Goal: Task Accomplishment & Management: Use online tool/utility

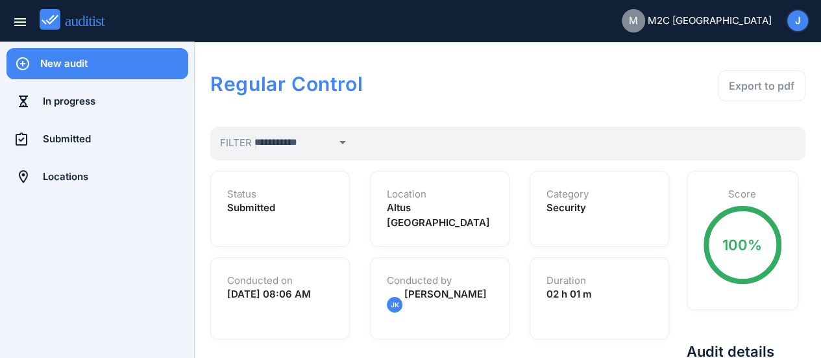
click at [72, 71] on div "New audit" at bounding box center [114, 63] width 148 height 31
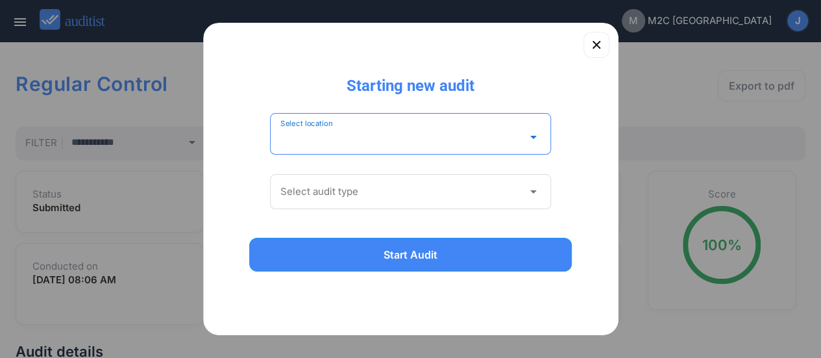
click at [326, 140] on input "Select location" at bounding box center [401, 137] width 243 height 21
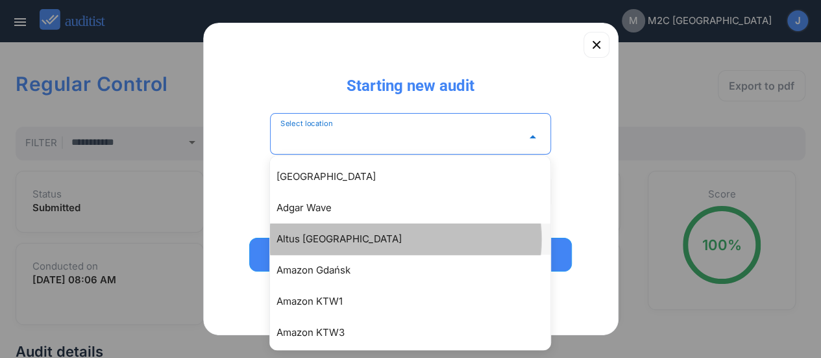
click at [306, 236] on div "Altus [GEOGRAPHIC_DATA]" at bounding box center [416, 239] width 280 height 16
type input "**********"
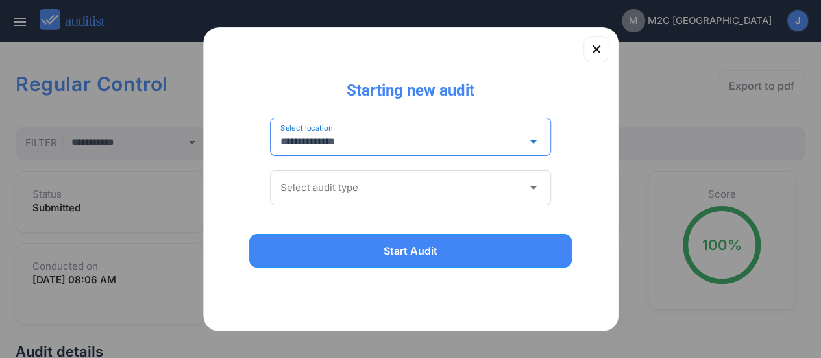
click at [530, 183] on icon "arrow_drop_down" at bounding box center [533, 188] width 16 height 16
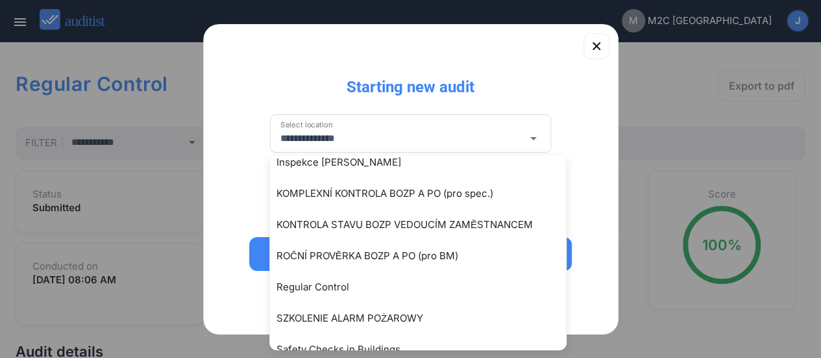
scroll to position [331, 0]
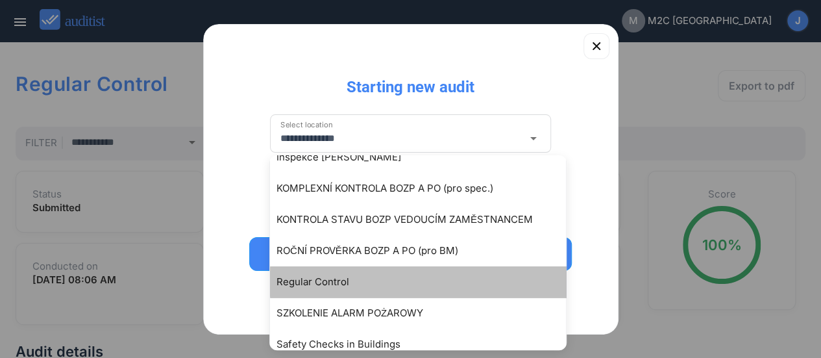
click at [332, 284] on div "Regular Control" at bounding box center [424, 282] width 296 height 16
type input "**********"
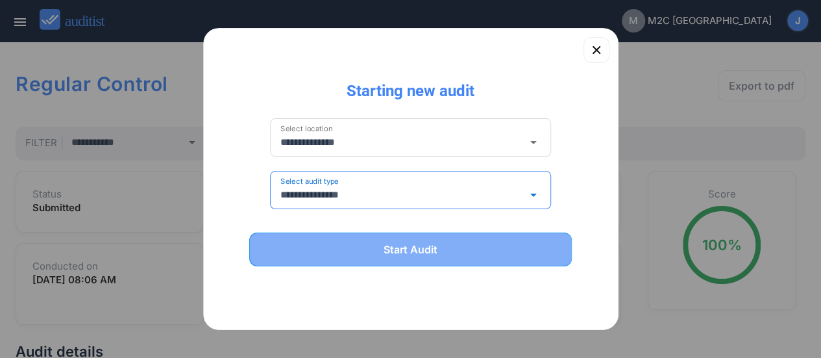
click at [376, 260] on button "Start Audit" at bounding box center [410, 249] width 323 height 34
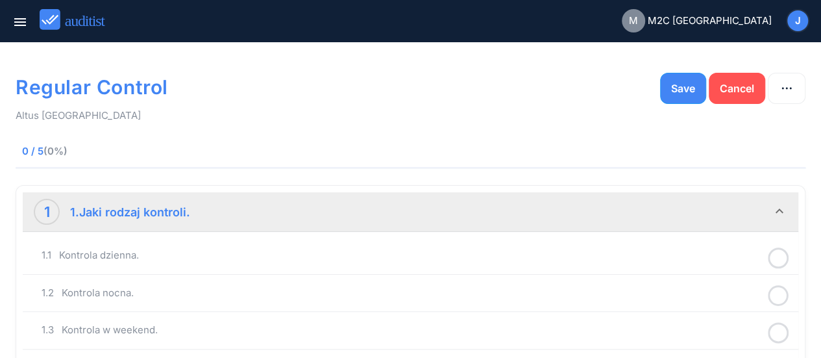
click at [376, 260] on div "1.1 Kontrola dzienna." at bounding box center [402, 255] width 720 height 16
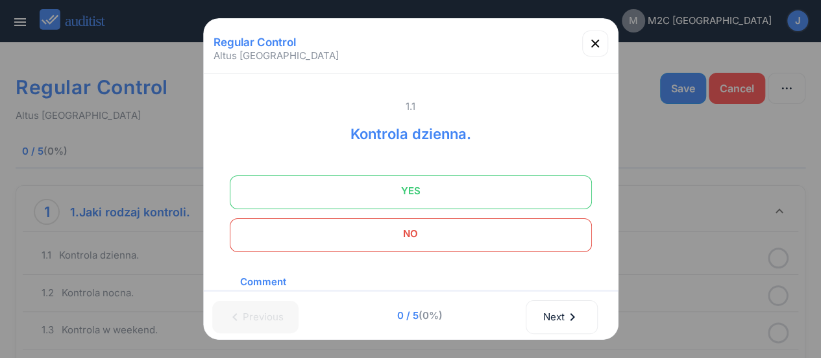
click at [423, 197] on span "YES" at bounding box center [411, 191] width 330 height 26
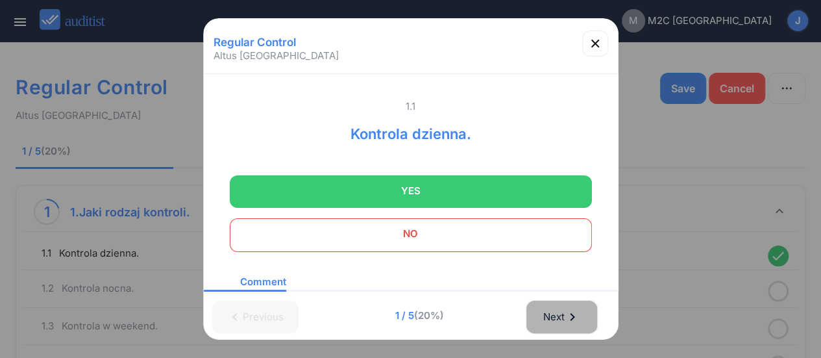
click at [563, 324] on div "Next chevron_right" at bounding box center [562, 316] width 38 height 29
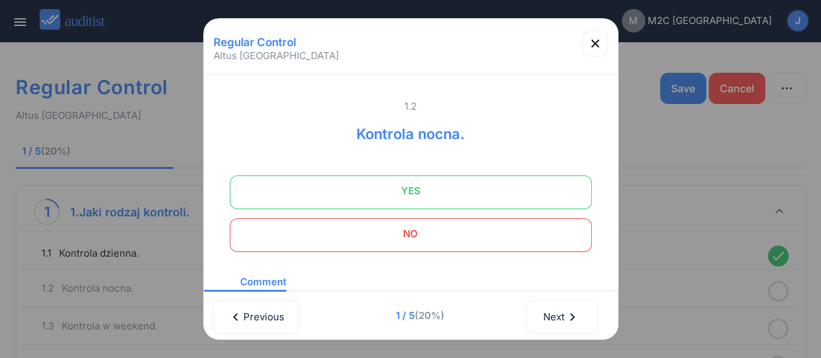
click at [476, 243] on span "NO" at bounding box center [411, 234] width 330 height 26
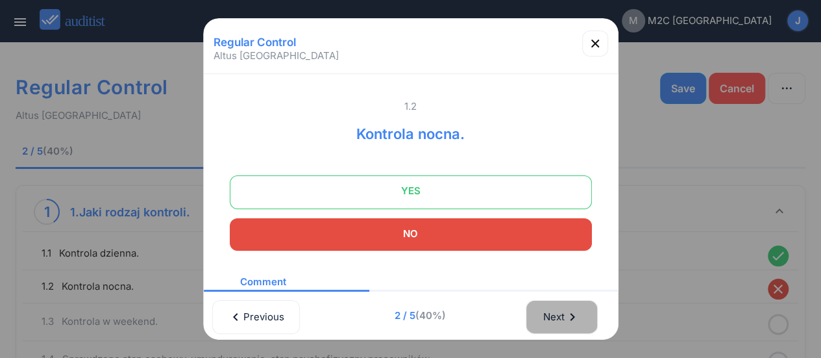
click at [562, 313] on div "Next chevron_right" at bounding box center [562, 316] width 38 height 29
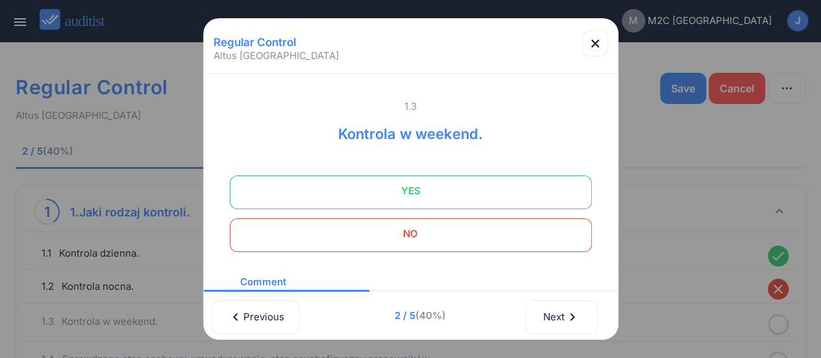
click at [467, 232] on span "NO" at bounding box center [411, 234] width 330 height 26
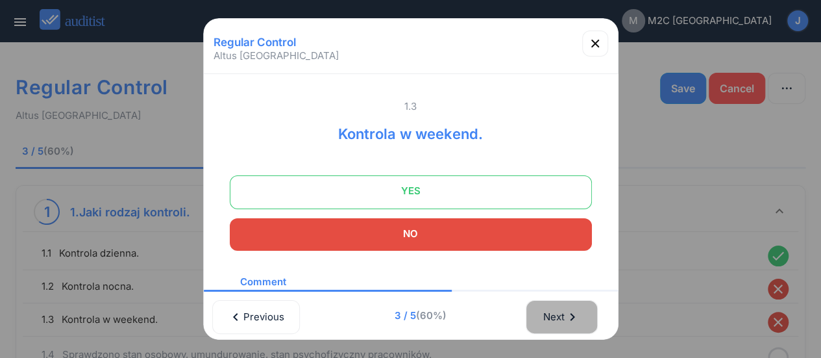
click at [551, 316] on div "Next chevron_right" at bounding box center [562, 316] width 38 height 29
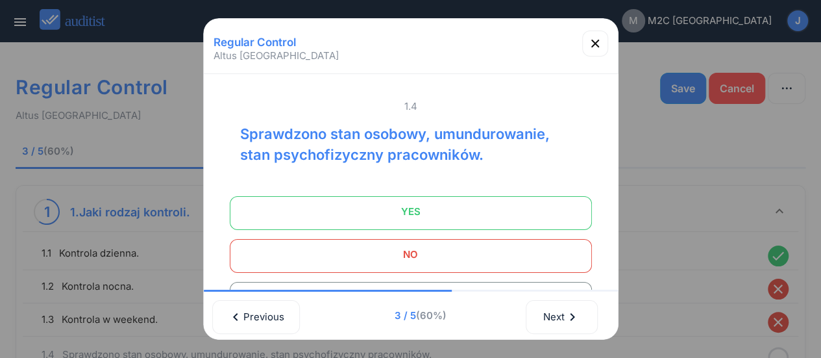
click at [444, 208] on span "YES" at bounding box center [411, 212] width 330 height 26
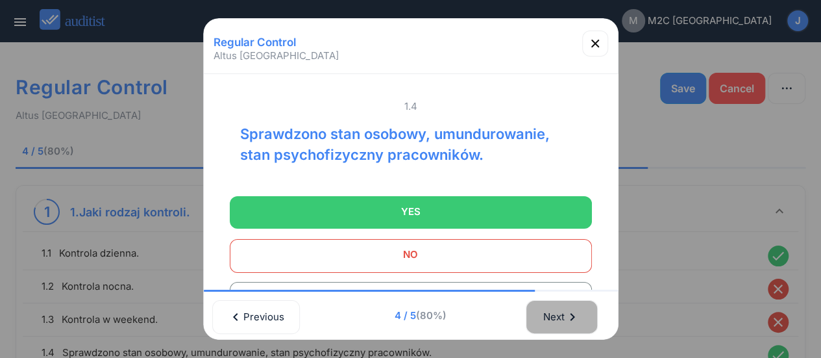
click at [561, 328] on div "Next chevron_right" at bounding box center [562, 316] width 38 height 29
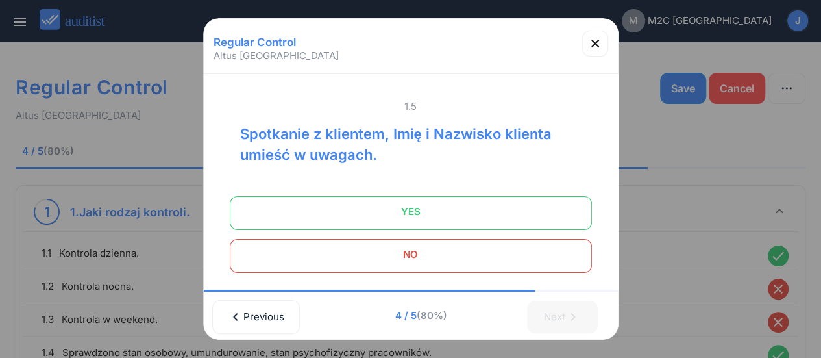
click at [427, 262] on span "NO" at bounding box center [411, 254] width 330 height 26
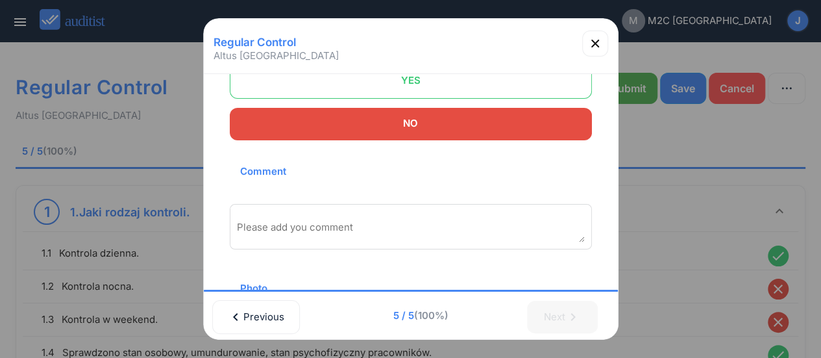
scroll to position [136, 0]
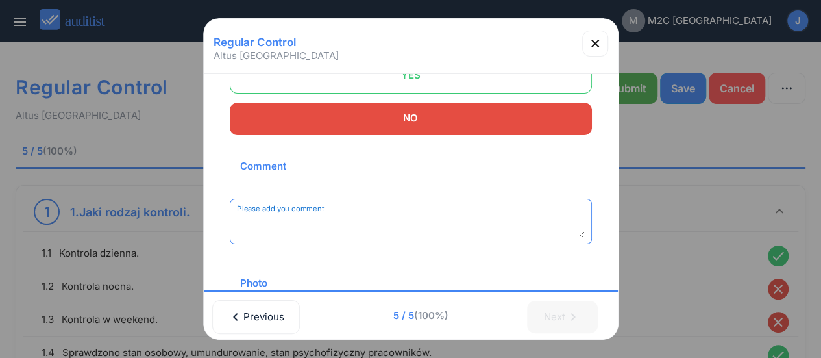
click at [350, 232] on textarea "Please add you comment" at bounding box center [411, 225] width 348 height 21
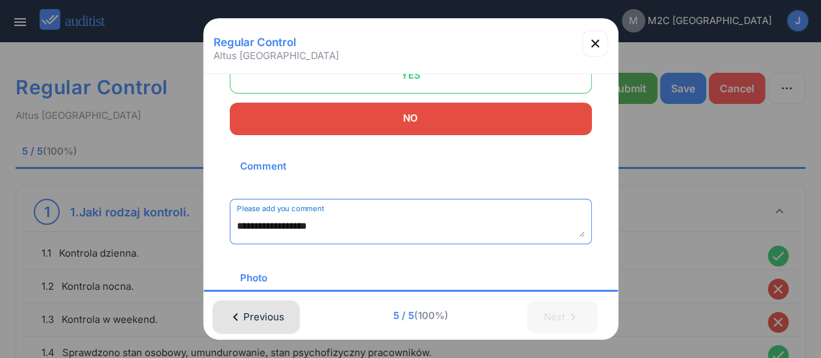
type textarea "**********"
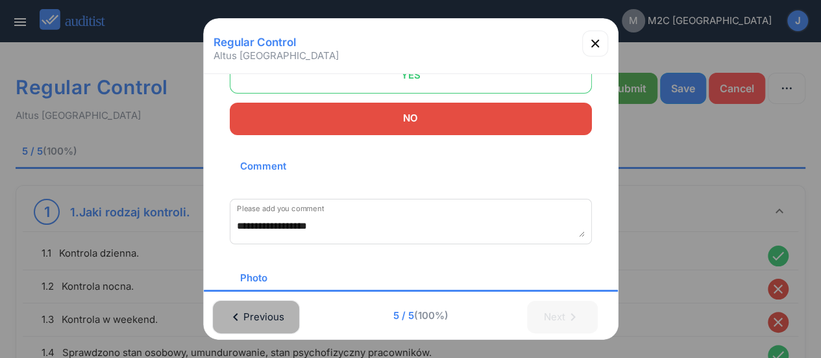
click at [241, 319] on icon "chevron_left" at bounding box center [236, 317] width 16 height 16
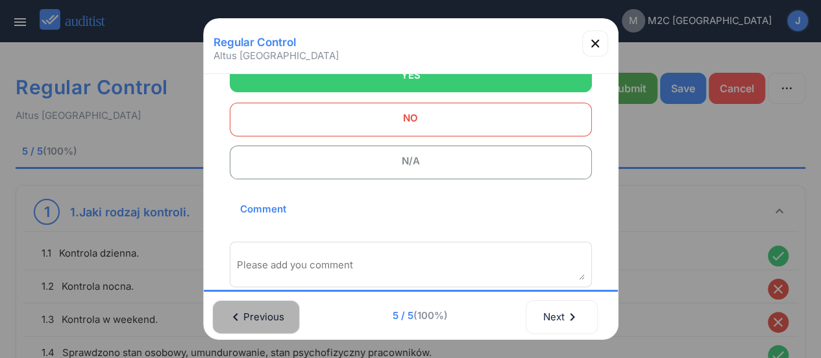
click at [241, 319] on icon "chevron_left" at bounding box center [236, 317] width 16 height 16
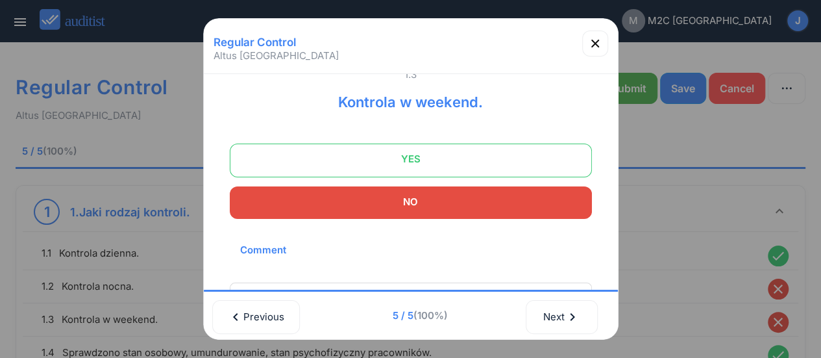
scroll to position [30, 0]
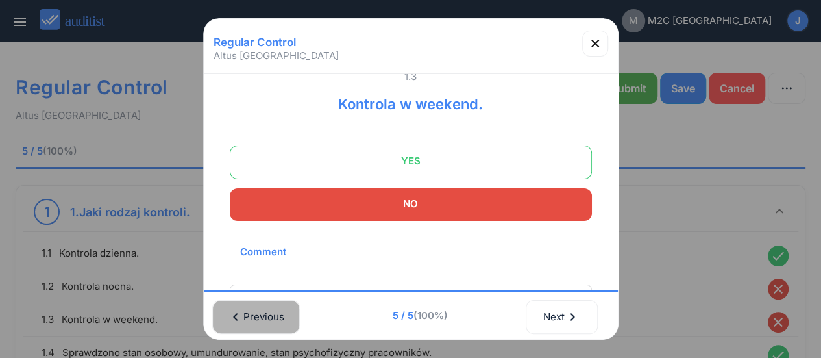
click at [235, 313] on icon "chevron_left" at bounding box center [236, 317] width 16 height 16
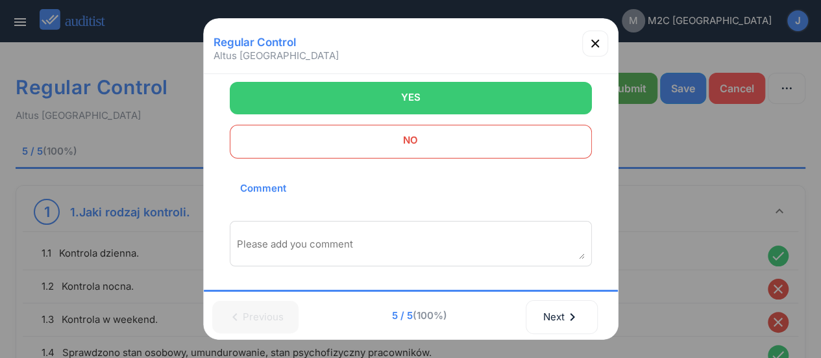
scroll to position [127, 0]
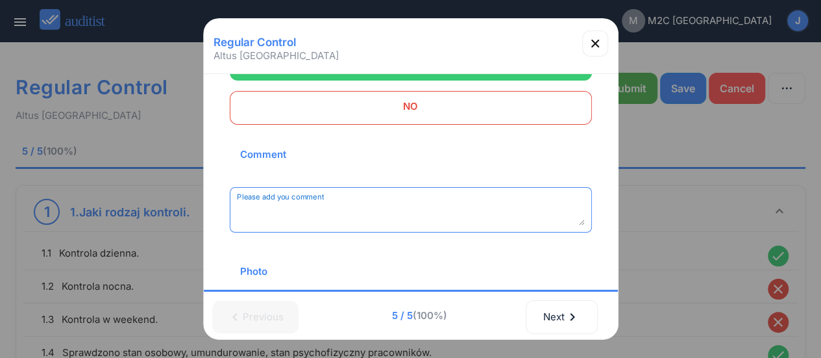
click at [315, 206] on textarea "Please add you comment" at bounding box center [411, 214] width 348 height 21
type textarea "**********"
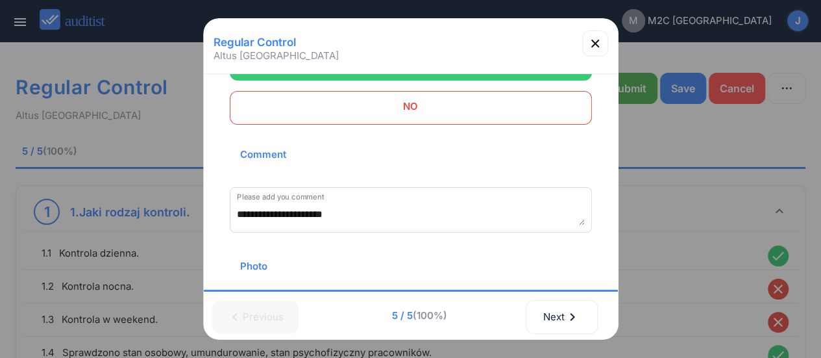
click at [637, 90] on div at bounding box center [410, 179] width 821 height 358
click at [565, 324] on div "Next chevron_right" at bounding box center [562, 316] width 38 height 29
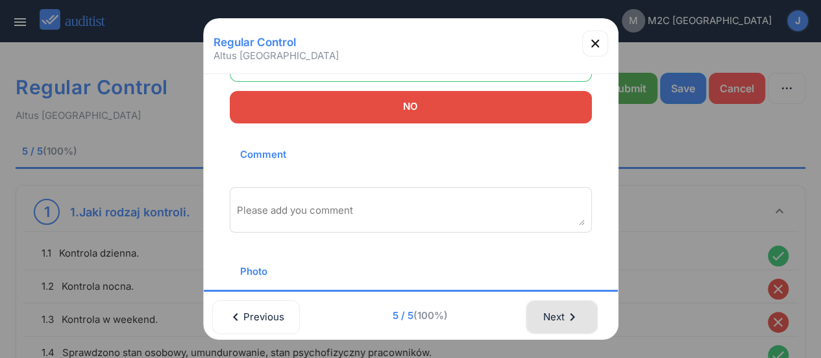
click at [565, 324] on div "Next chevron_right" at bounding box center [562, 316] width 38 height 29
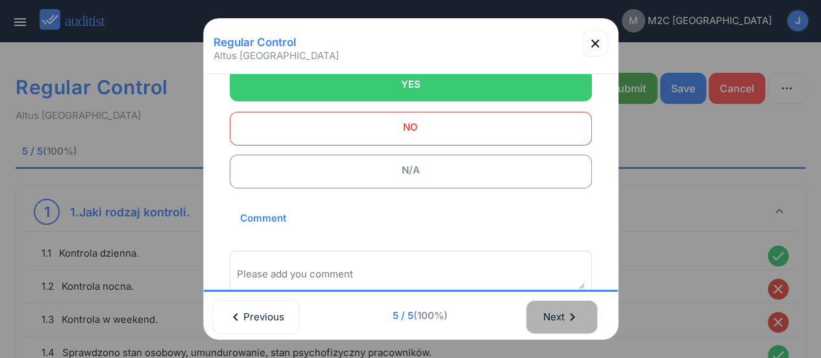
click at [565, 324] on div "Next chevron_right" at bounding box center [562, 316] width 38 height 29
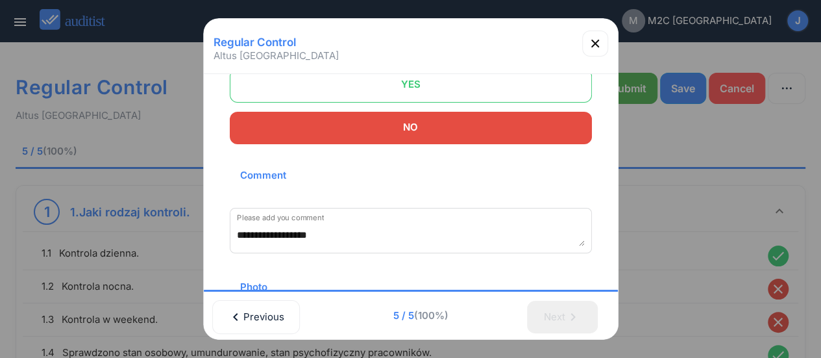
click at [565, 324] on div "Next chevron_right" at bounding box center [568, 315] width 89 height 36
click at [637, 83] on div at bounding box center [410, 179] width 821 height 358
drag, startPoint x: 530, startPoint y: 32, endPoint x: 415, endPoint y: 41, distance: 114.6
click at [415, 41] on div "Regular Control Altus [GEOGRAPHIC_DATA]" at bounding box center [411, 42] width 404 height 23
click at [635, 88] on div at bounding box center [410, 179] width 821 height 358
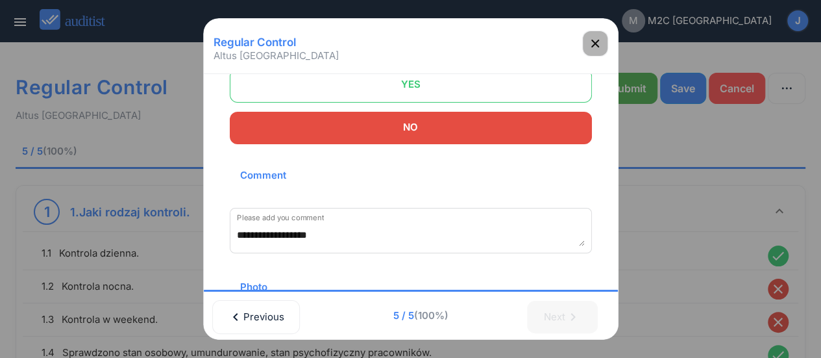
click at [593, 42] on icon "button" at bounding box center [595, 44] width 16 height 16
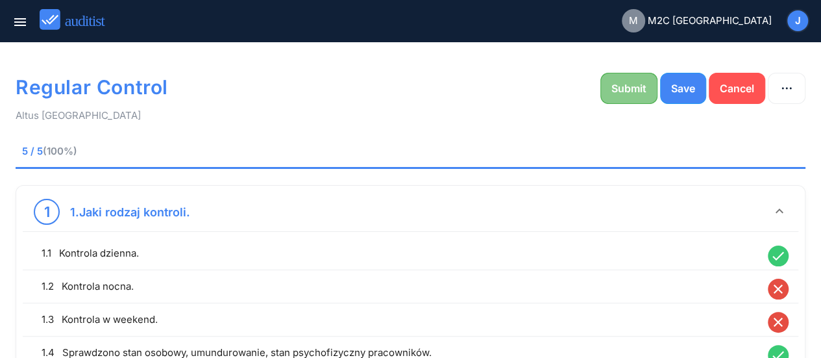
click at [621, 90] on div "Submit" at bounding box center [628, 88] width 35 height 16
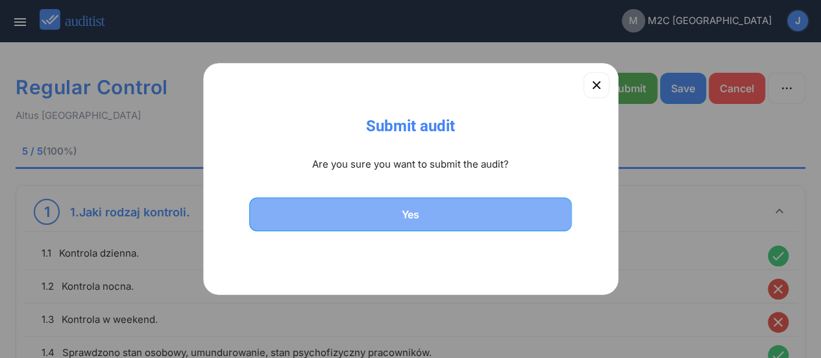
click at [403, 228] on button "Yes" at bounding box center [410, 214] width 323 height 34
